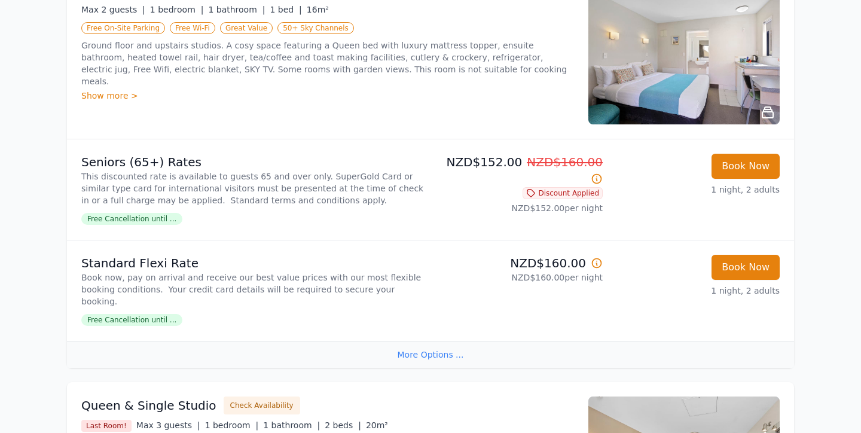
scroll to position [265, 0]
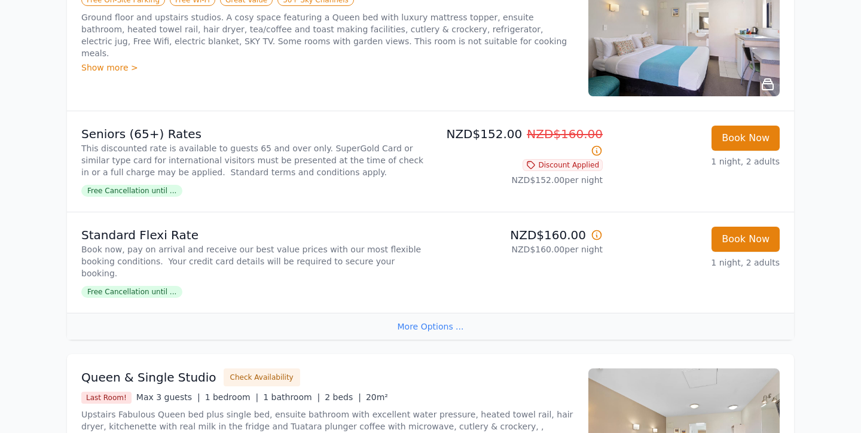
click at [453, 326] on div "More Options ..." at bounding box center [430, 326] width 727 height 27
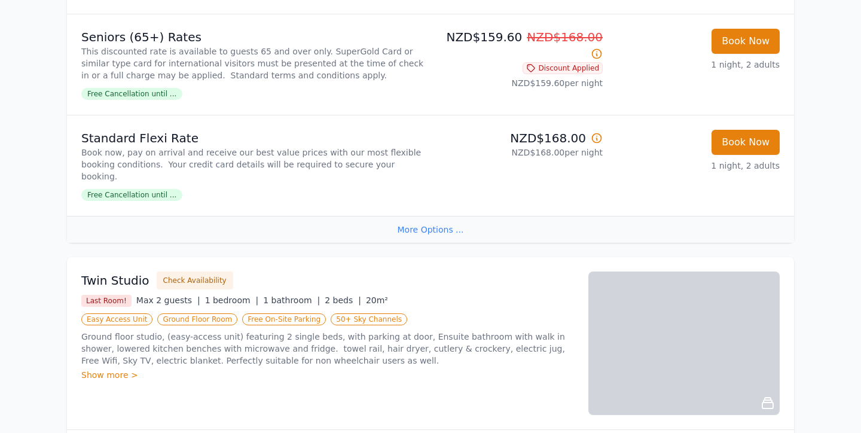
scroll to position [767, 0]
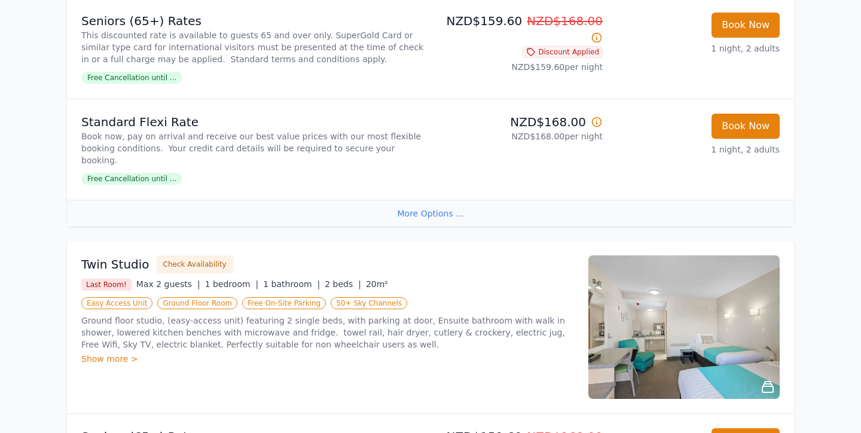
click at [419, 226] on div "More Options ..." at bounding box center [430, 213] width 727 height 27
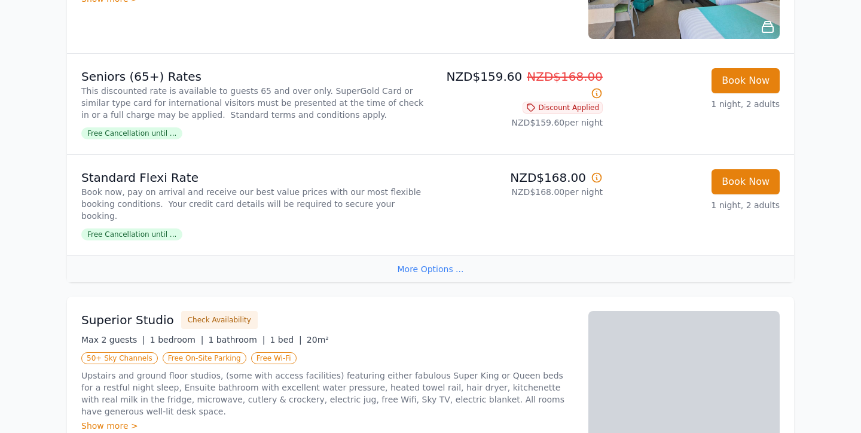
scroll to position [1106, 0]
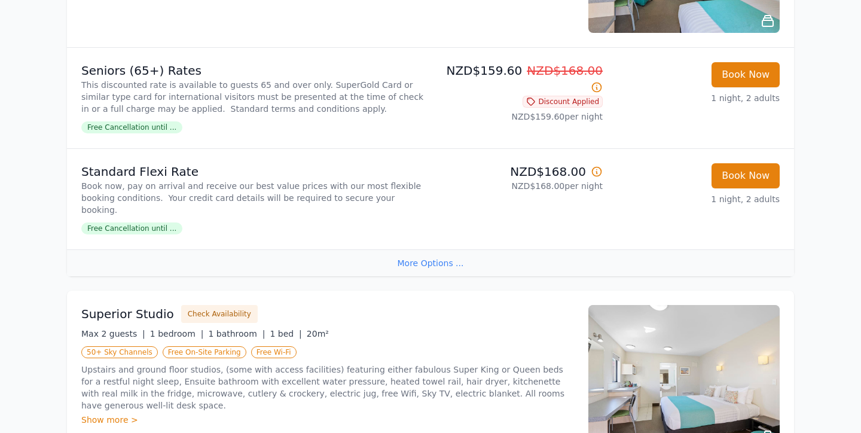
click at [428, 267] on div "More Options ..." at bounding box center [430, 262] width 727 height 27
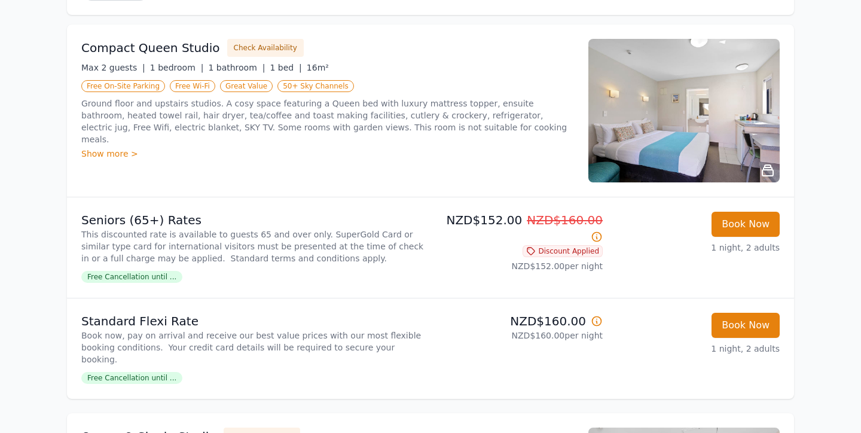
scroll to position [0, 0]
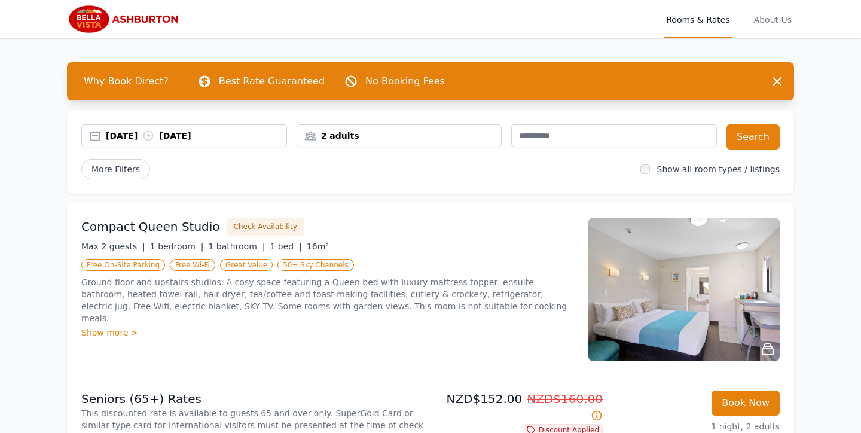
click at [113, 22] on img at bounding box center [124, 19] width 115 height 29
